Goal: Obtain resource: Download file/media

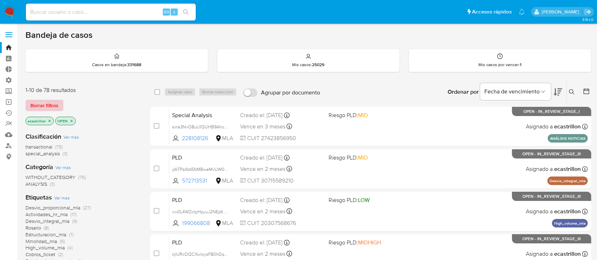
click at [33, 109] on span "Borrar filtros" at bounding box center [44, 106] width 28 height 10
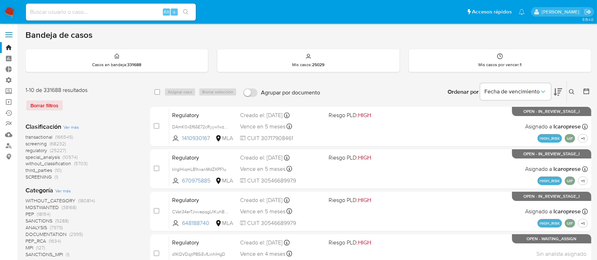
click at [587, 93] on icon at bounding box center [587, 92] width 6 height 6
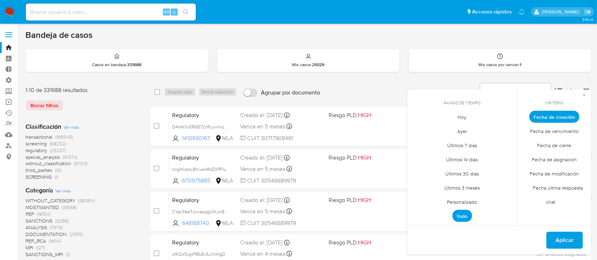
click at [453, 199] on span "Personalizado" at bounding box center [462, 202] width 45 height 15
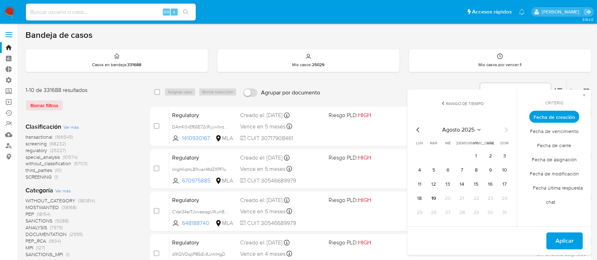
click at [413, 128] on div "[DATE] [DATE] lun [DATE] [PERSON_NAME][DATE] mié [DATE] jue [DATE] vie [DATE] s…" at bounding box center [462, 171] width 113 height 112
click at [414, 128] on div "[DATE] [DATE] lun [DATE] [PERSON_NAME][DATE] mié [DATE] jue [DATE] vie [DATE] s…" at bounding box center [462, 171] width 113 height 112
click at [417, 128] on icon "Mes anterior" at bounding box center [418, 130] width 9 height 9
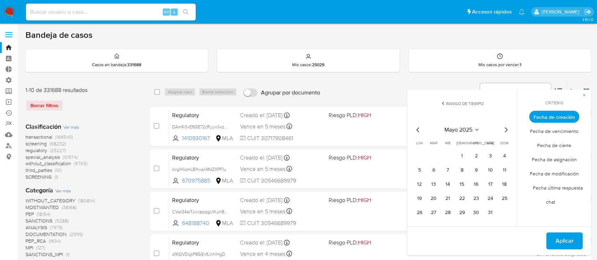
click at [417, 128] on icon "Mes anterior" at bounding box center [418, 130] width 9 height 9
click at [418, 128] on icon "Mes anterior" at bounding box center [418, 130] width 9 height 9
click at [419, 127] on icon "Mes anterior" at bounding box center [418, 130] width 9 height 9
click at [449, 154] on button "1" at bounding box center [447, 156] width 11 height 11
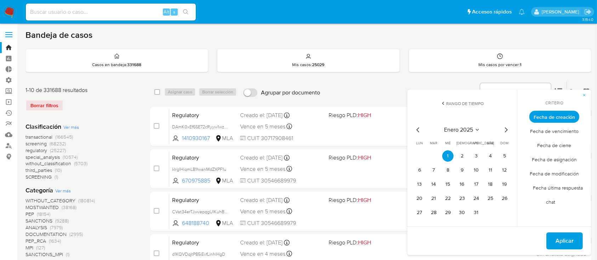
click at [507, 128] on icon "Mes siguiente" at bounding box center [506, 130] width 9 height 9
click at [508, 128] on icon "Mes siguiente" at bounding box center [506, 130] width 9 height 9
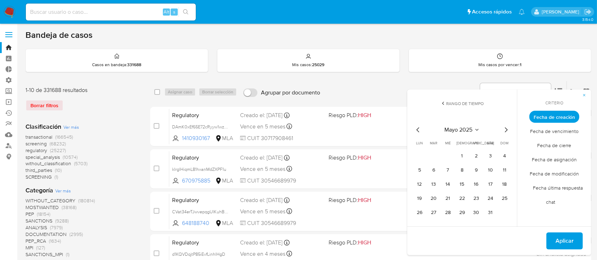
click at [508, 128] on icon "Mes siguiente" at bounding box center [506, 130] width 9 height 9
click at [507, 129] on icon "Mes siguiente" at bounding box center [506, 130] width 9 height 9
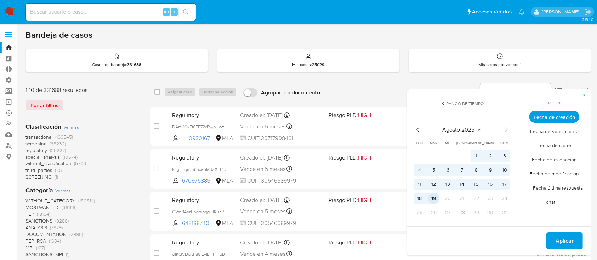
click at [435, 203] on button "19" at bounding box center [433, 198] width 11 height 11
click at [560, 239] on span "Aplicar" at bounding box center [565, 241] width 18 height 16
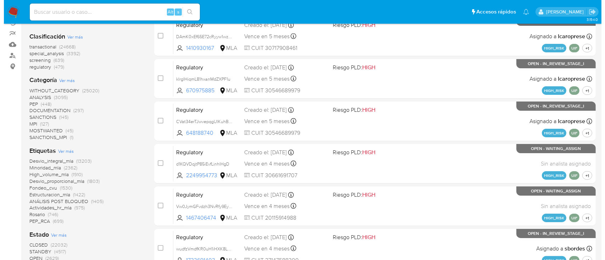
scroll to position [94, 0]
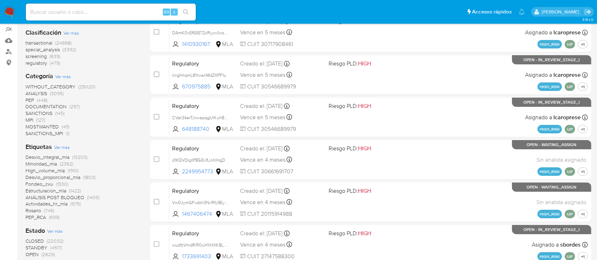
click at [61, 146] on span "Ver más" at bounding box center [62, 147] width 16 height 6
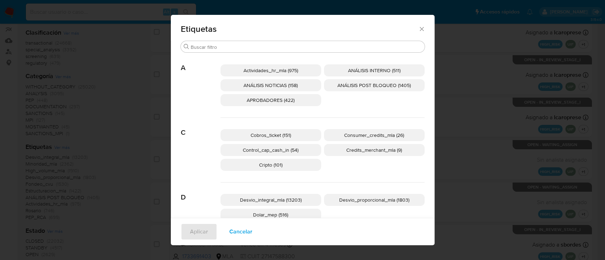
click at [257, 86] on span "ANÁLISIS NOTICIAS (158)" at bounding box center [270, 85] width 54 height 7
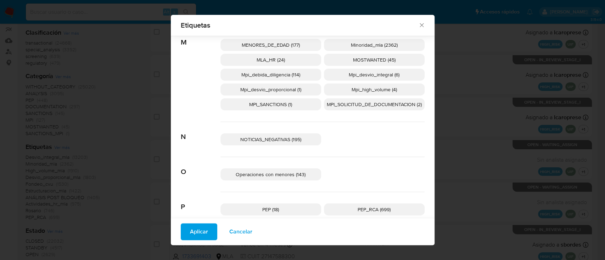
scroll to position [373, 0]
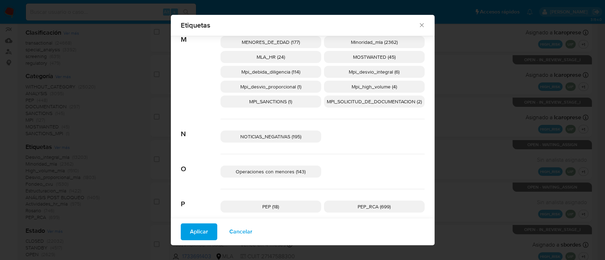
click at [243, 132] on p "NOTICIAS_NEGATIVAS (195)" at bounding box center [270, 137] width 101 height 12
click at [197, 238] on span "Aplicar" at bounding box center [199, 232] width 18 height 16
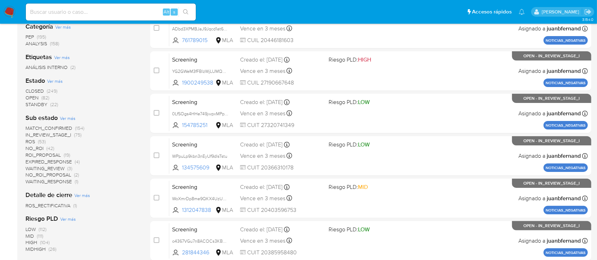
scroll to position [142, 0]
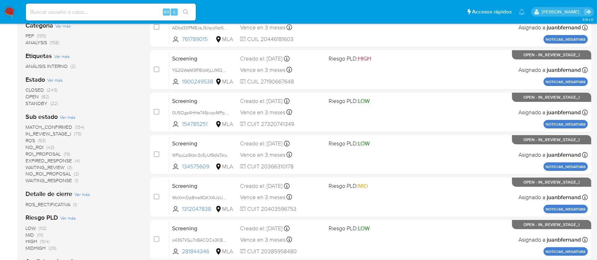
click at [138, 11] on input at bounding box center [111, 11] width 170 height 9
paste input "jESxRWNxgM53XQqAYL9vbAUw"
type input "jESxRWNxgM53XQqAYL9vbAUw"
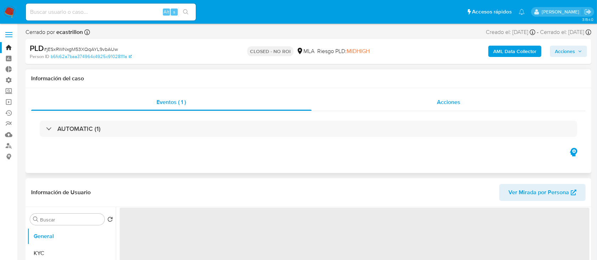
click at [401, 107] on div "Acciones" at bounding box center [449, 102] width 275 height 17
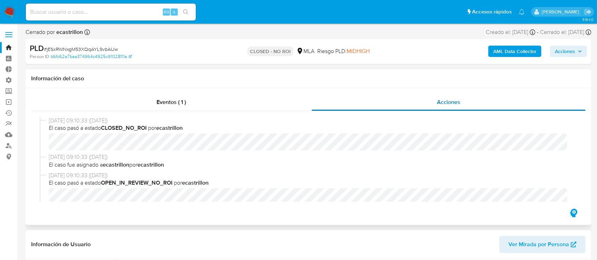
scroll to position [47, 0]
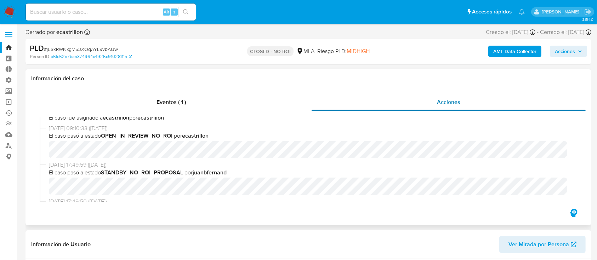
select select "10"
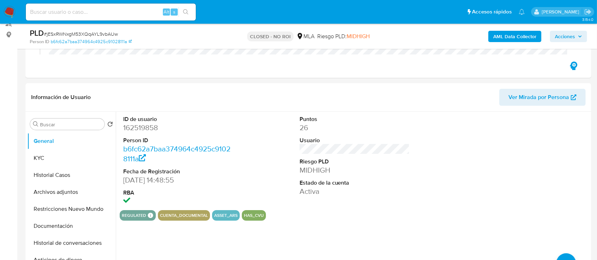
scroll to position [142, 0]
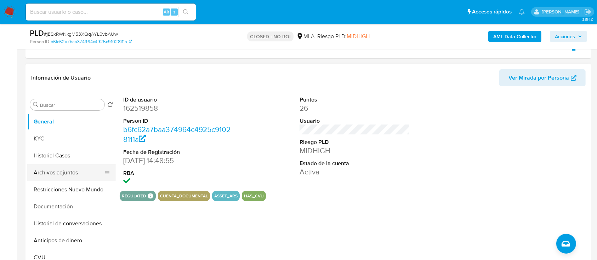
click at [60, 175] on button "Archivos adjuntos" at bounding box center [68, 172] width 83 height 17
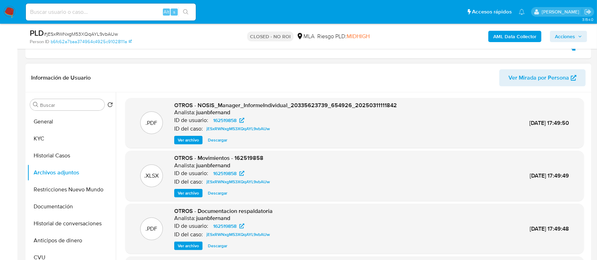
click at [215, 191] on span "Descargar" at bounding box center [217, 193] width 19 height 7
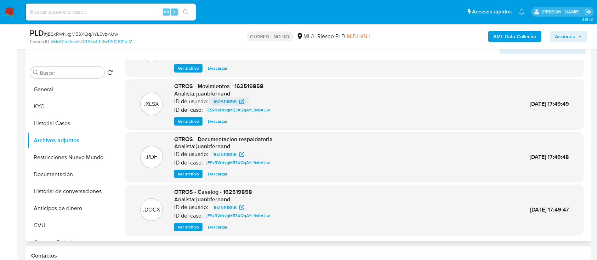
scroll to position [189, 0]
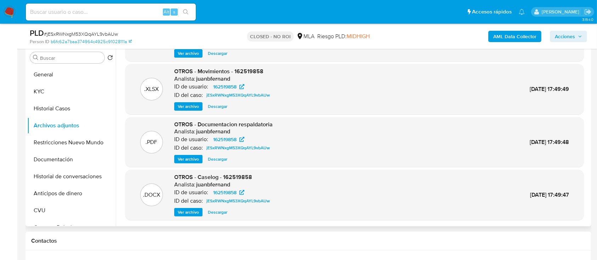
click at [218, 212] on span "Descargar" at bounding box center [217, 212] width 19 height 7
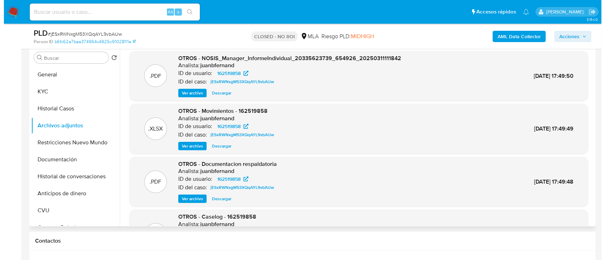
scroll to position [40, 0]
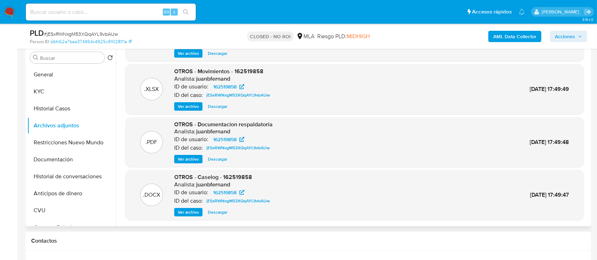
click at [193, 158] on span "Ver archivo" at bounding box center [188, 159] width 21 height 7
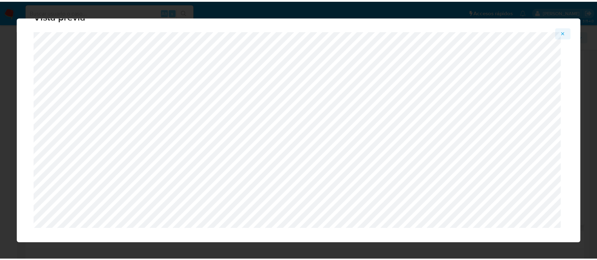
scroll to position [23, 0]
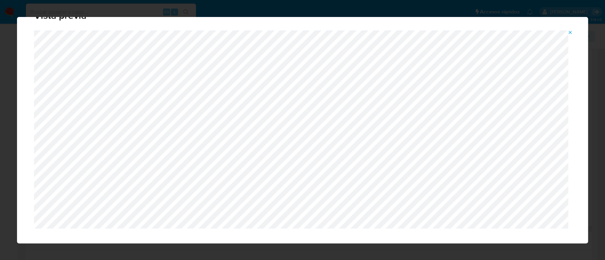
click at [569, 32] on icon "Attachment preview" at bounding box center [570, 33] width 6 height 6
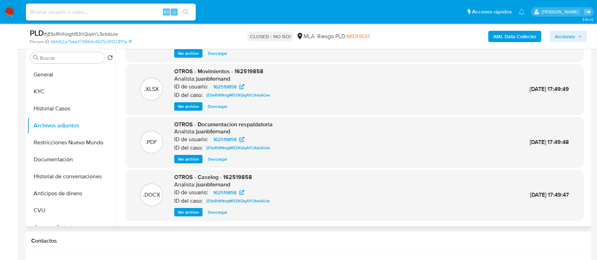
scroll to position [207, 0]
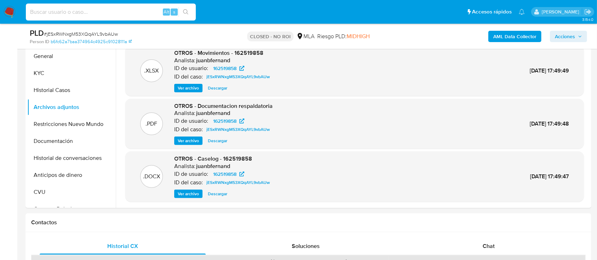
click at [138, 16] on input at bounding box center [111, 11] width 170 height 9
paste input "65000655"
type input "65000655"
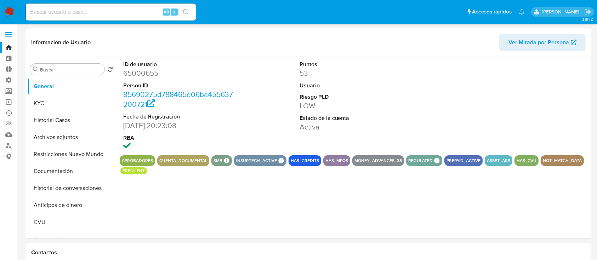
select select "10"
